Goal: Find specific page/section: Find specific page/section

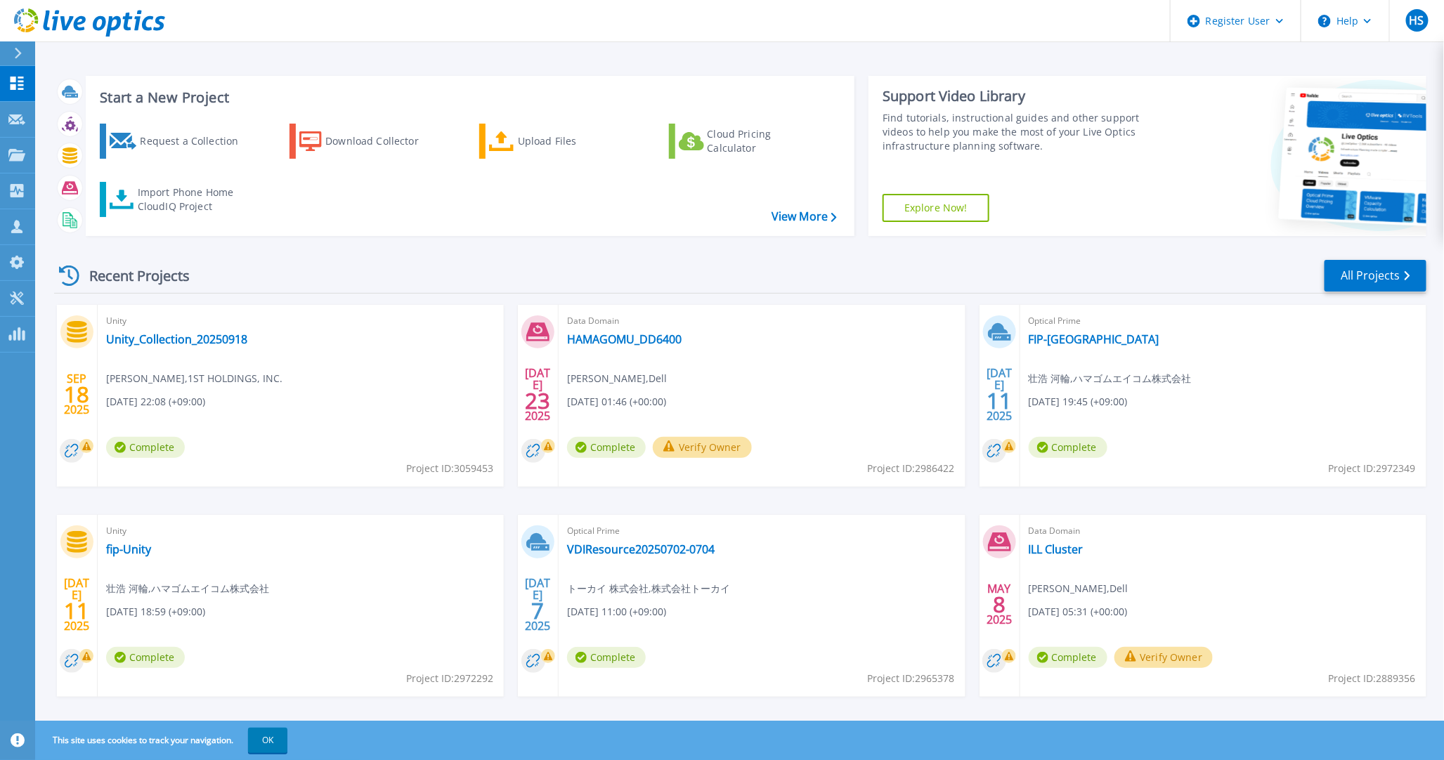
click at [403, 458] on div "Unity Unity_Collection_20250918 淳 大崎 , 1ST HOLDINGS, INC. [DATE] 22:08 (+09:00)…" at bounding box center [301, 396] width 406 height 182
click at [14, 149] on icon at bounding box center [16, 155] width 17 height 12
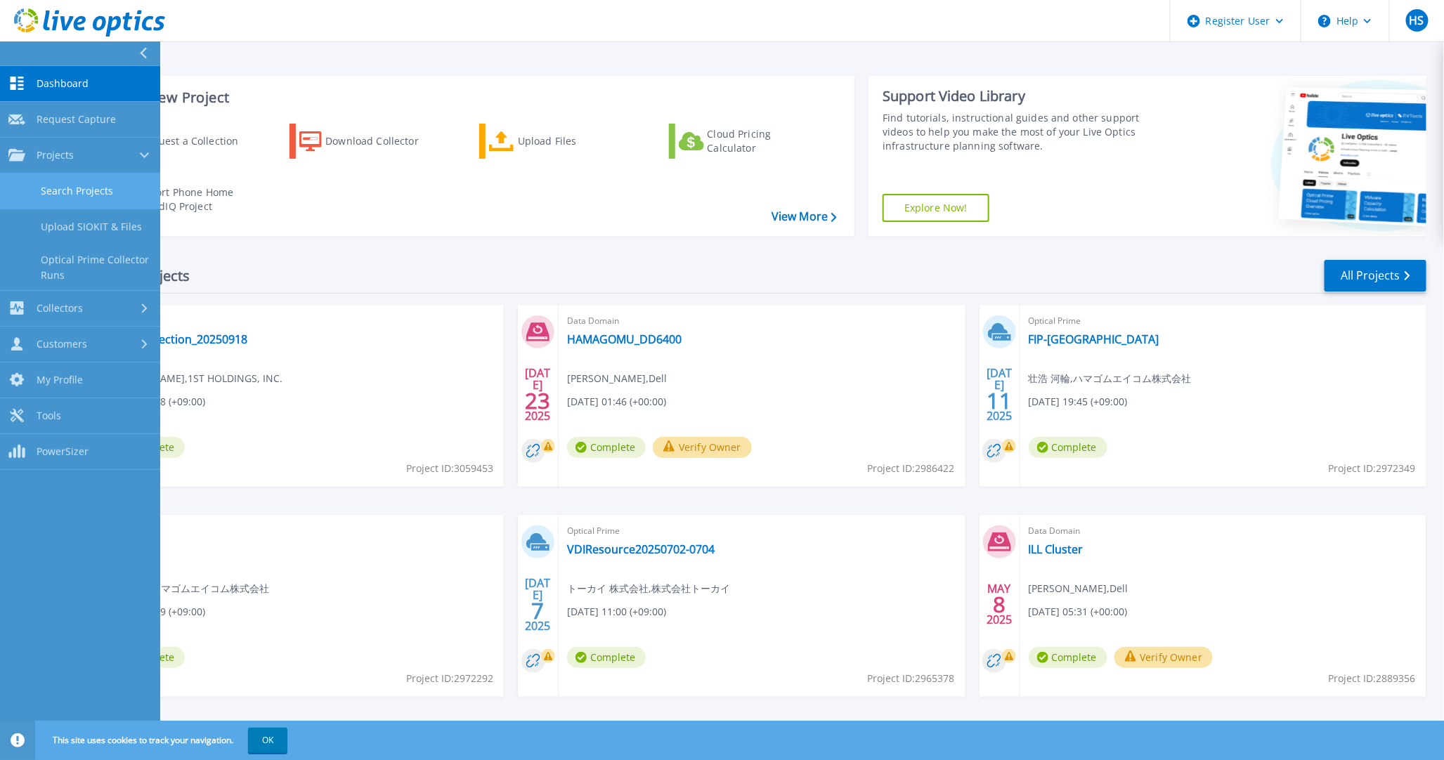
click at [22, 183] on link "Search Projects" at bounding box center [80, 192] width 160 height 36
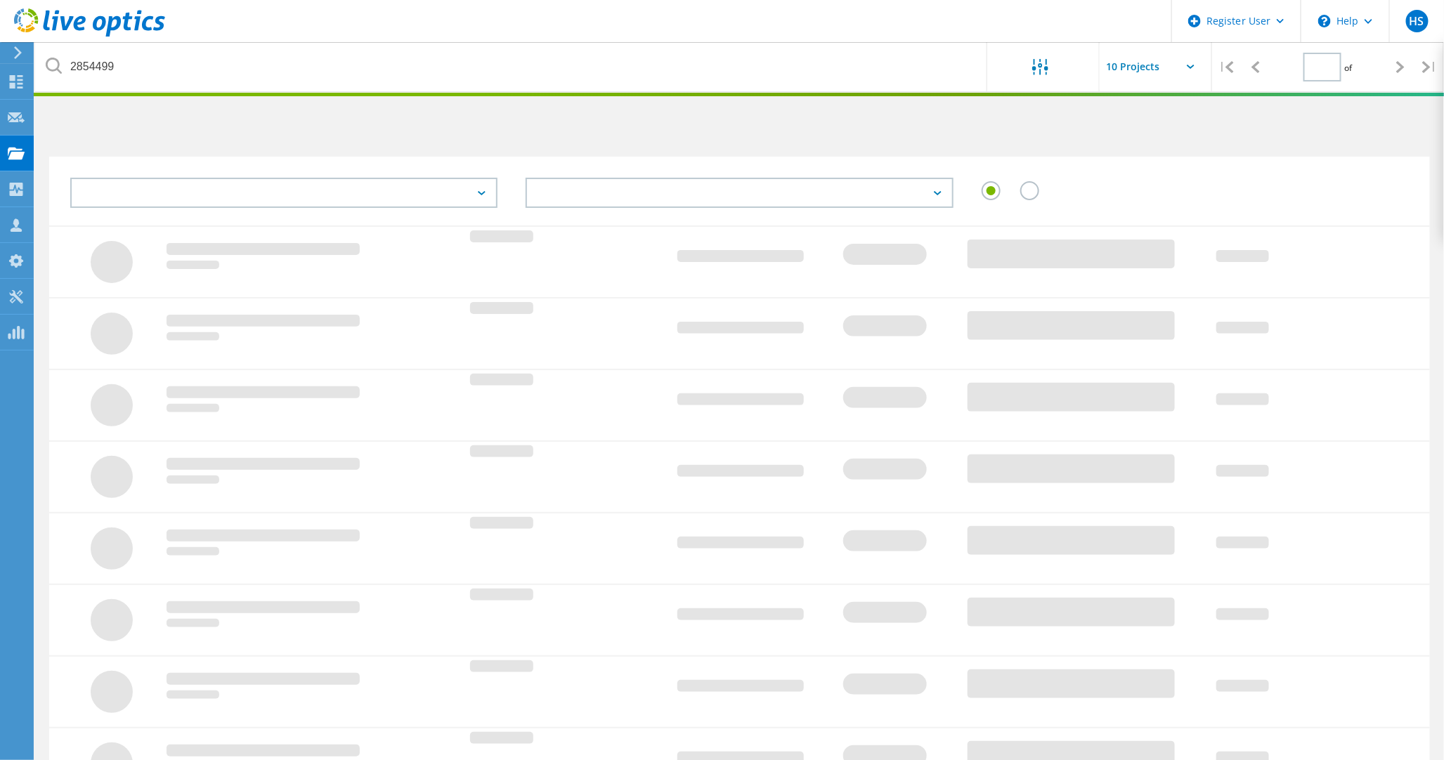
type input "1"
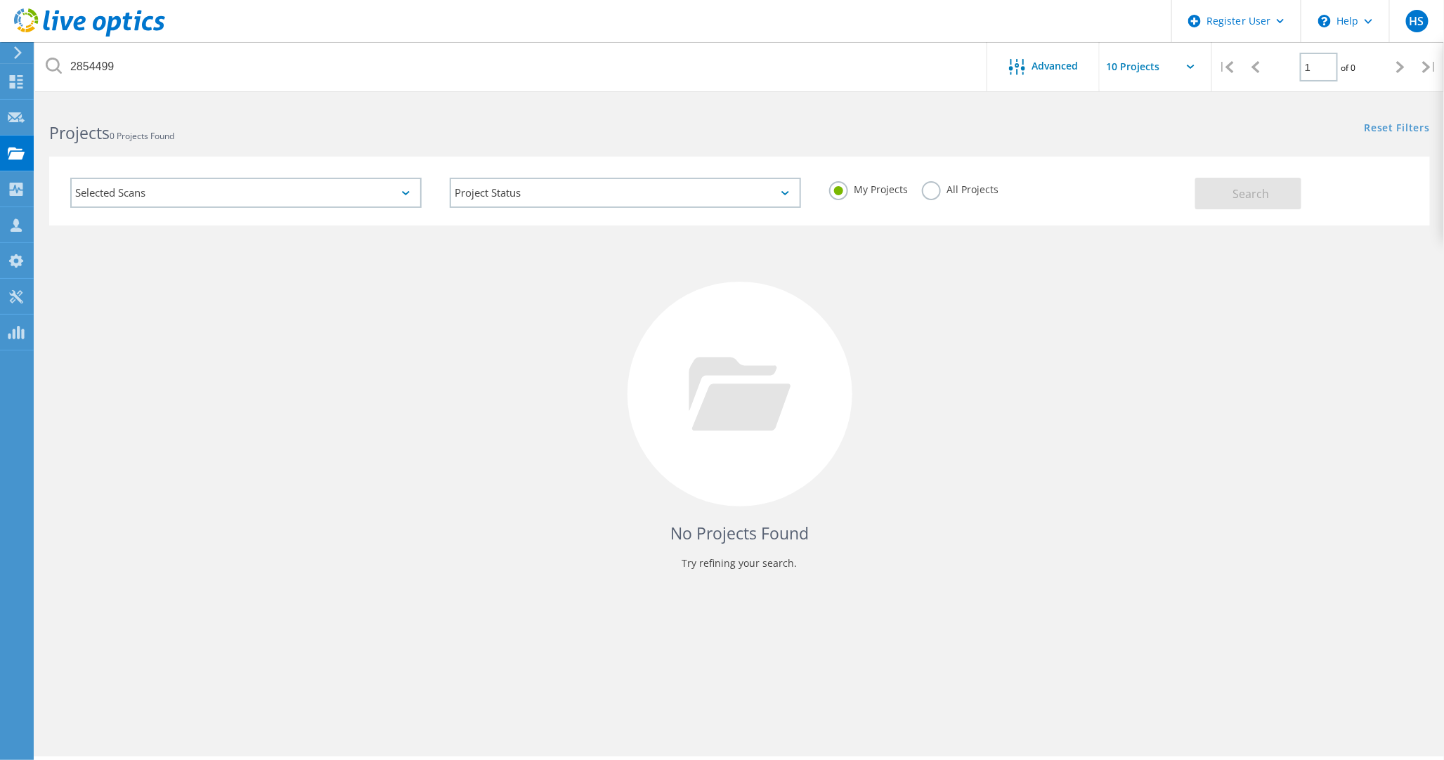
click at [922, 183] on label "All Projects" at bounding box center [960, 187] width 77 height 13
click at [0, 0] on input "All Projects" at bounding box center [0, 0] width 0 height 0
click at [1227, 180] on button "Search" at bounding box center [1248, 194] width 106 height 32
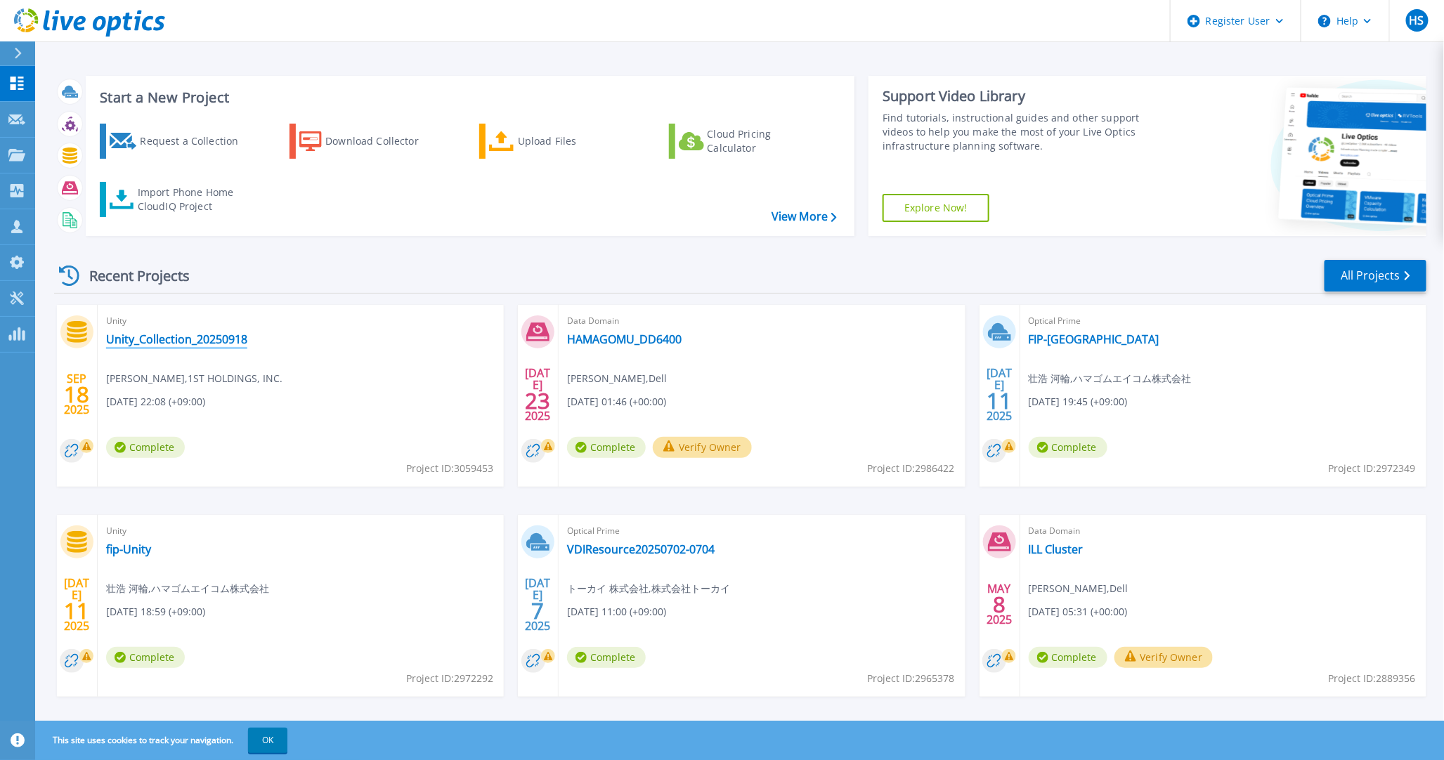
click at [211, 332] on link "Unity_Collection_20250918" at bounding box center [176, 339] width 141 height 14
